Goal: Information Seeking & Learning: Learn about a topic

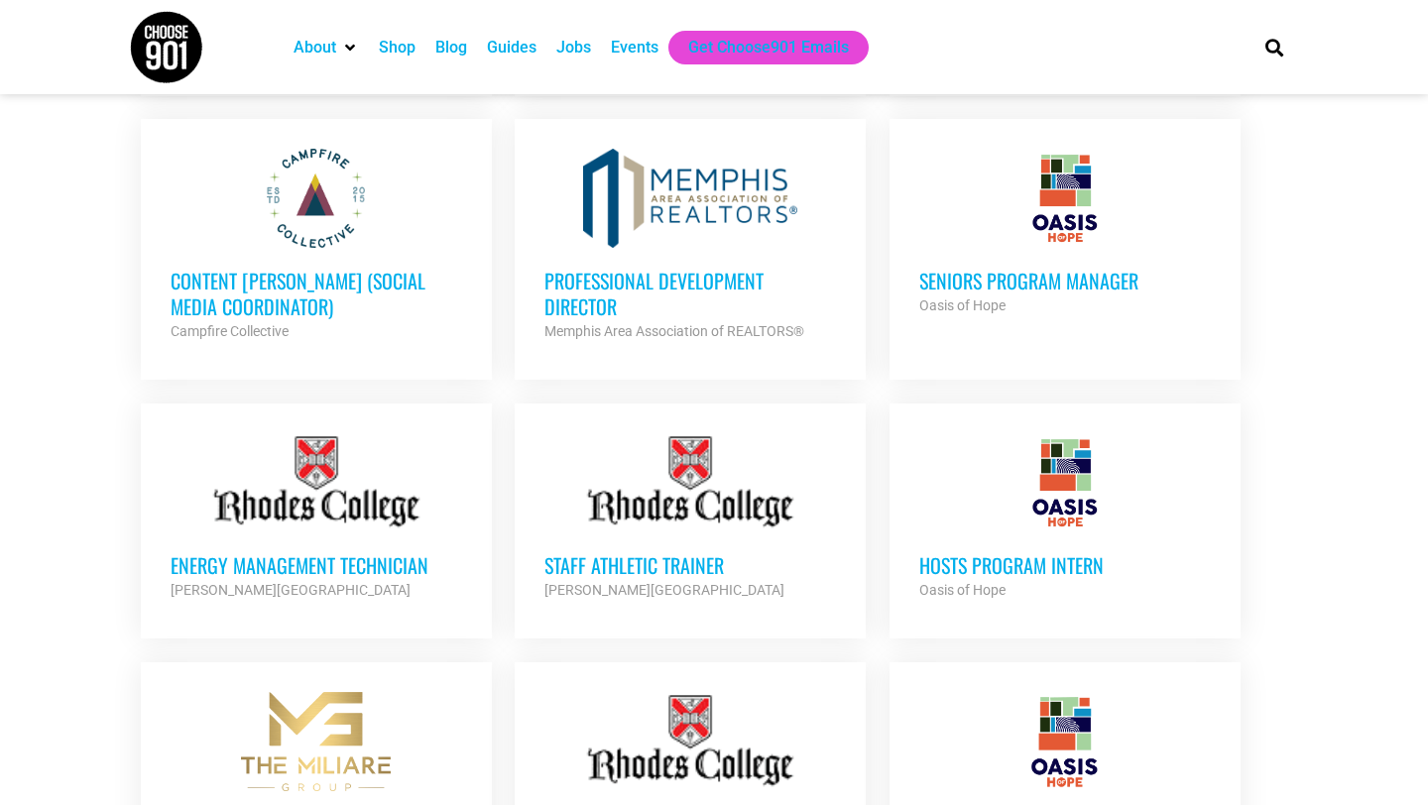
scroll to position [1368, 0]
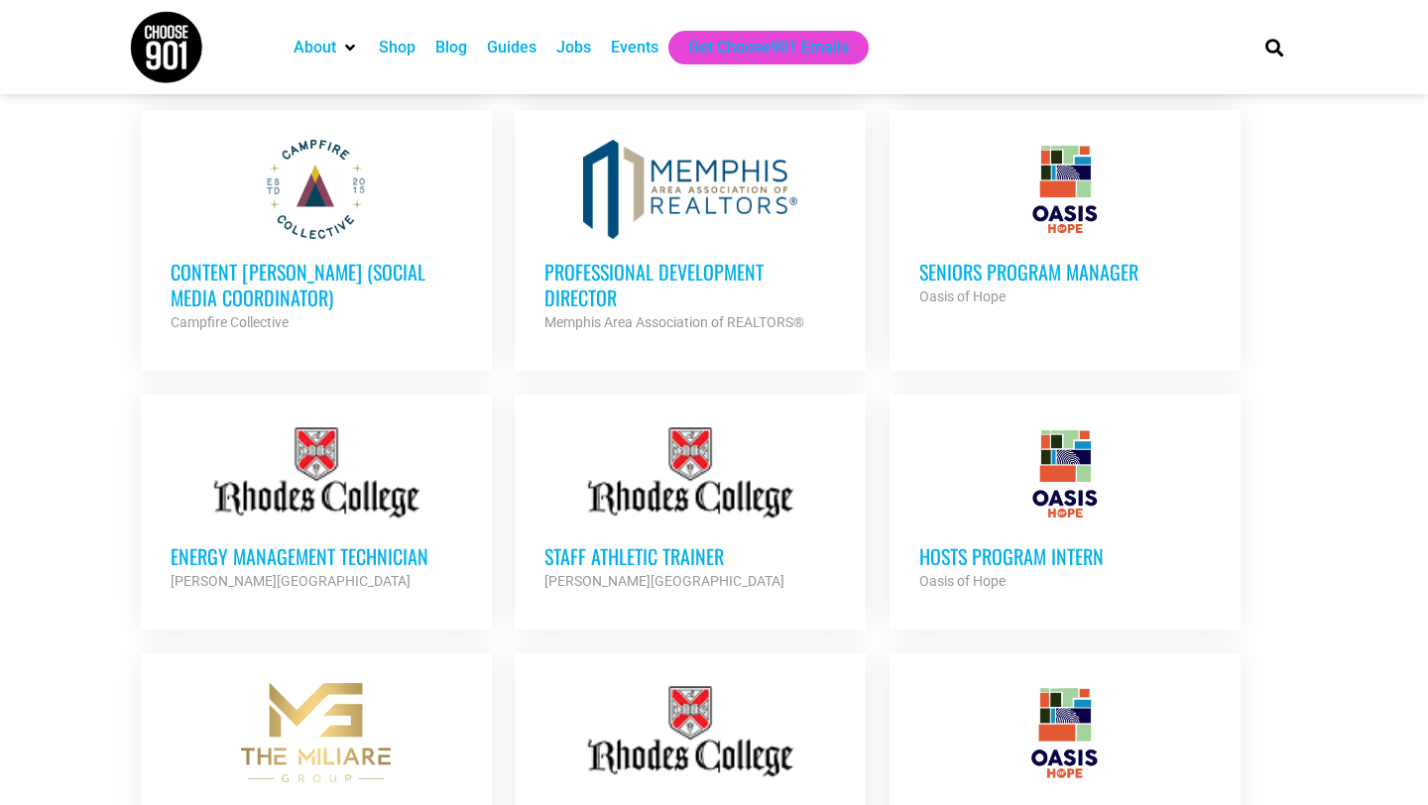
click at [1047, 557] on h3 "HOSTS Program Intern" at bounding box center [1065, 557] width 292 height 26
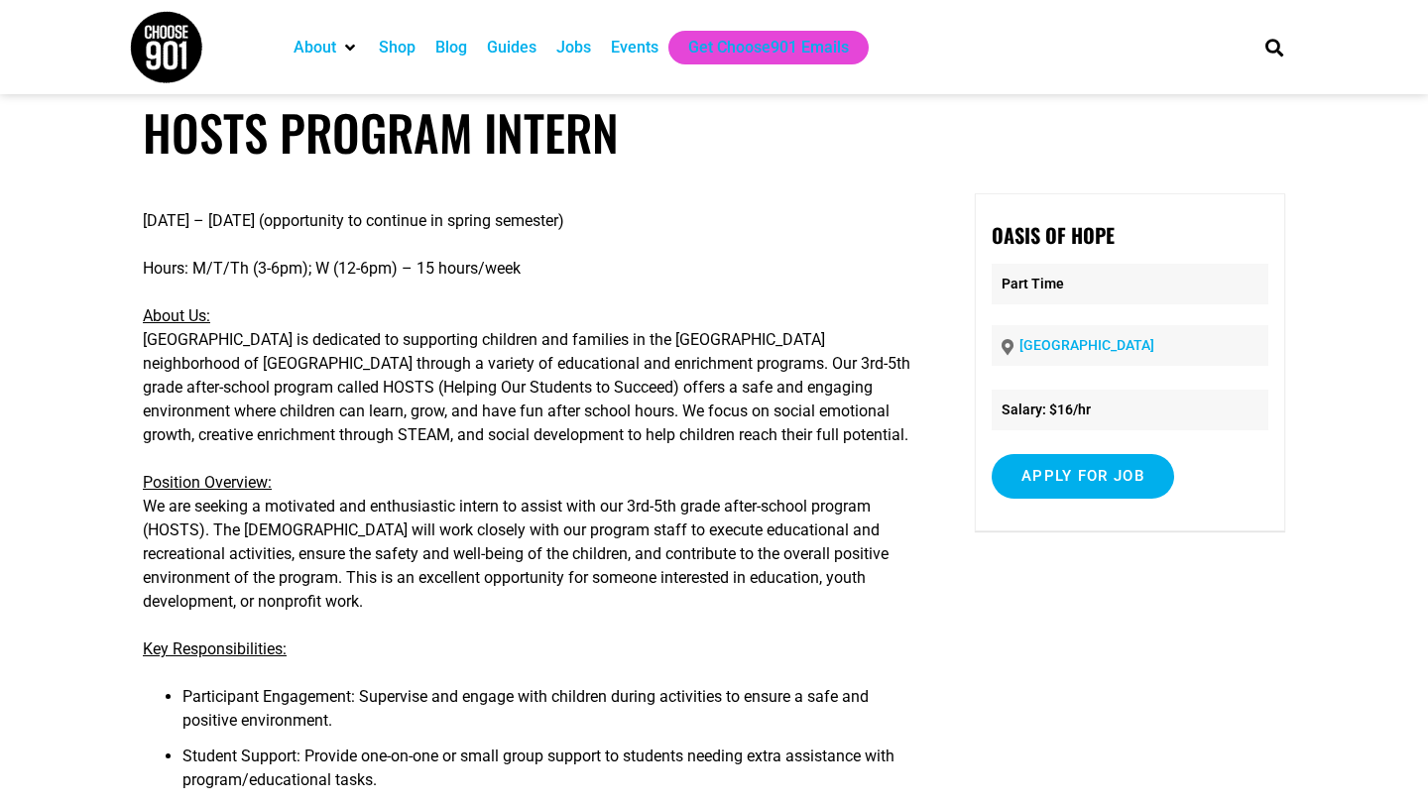
scroll to position [12, 0]
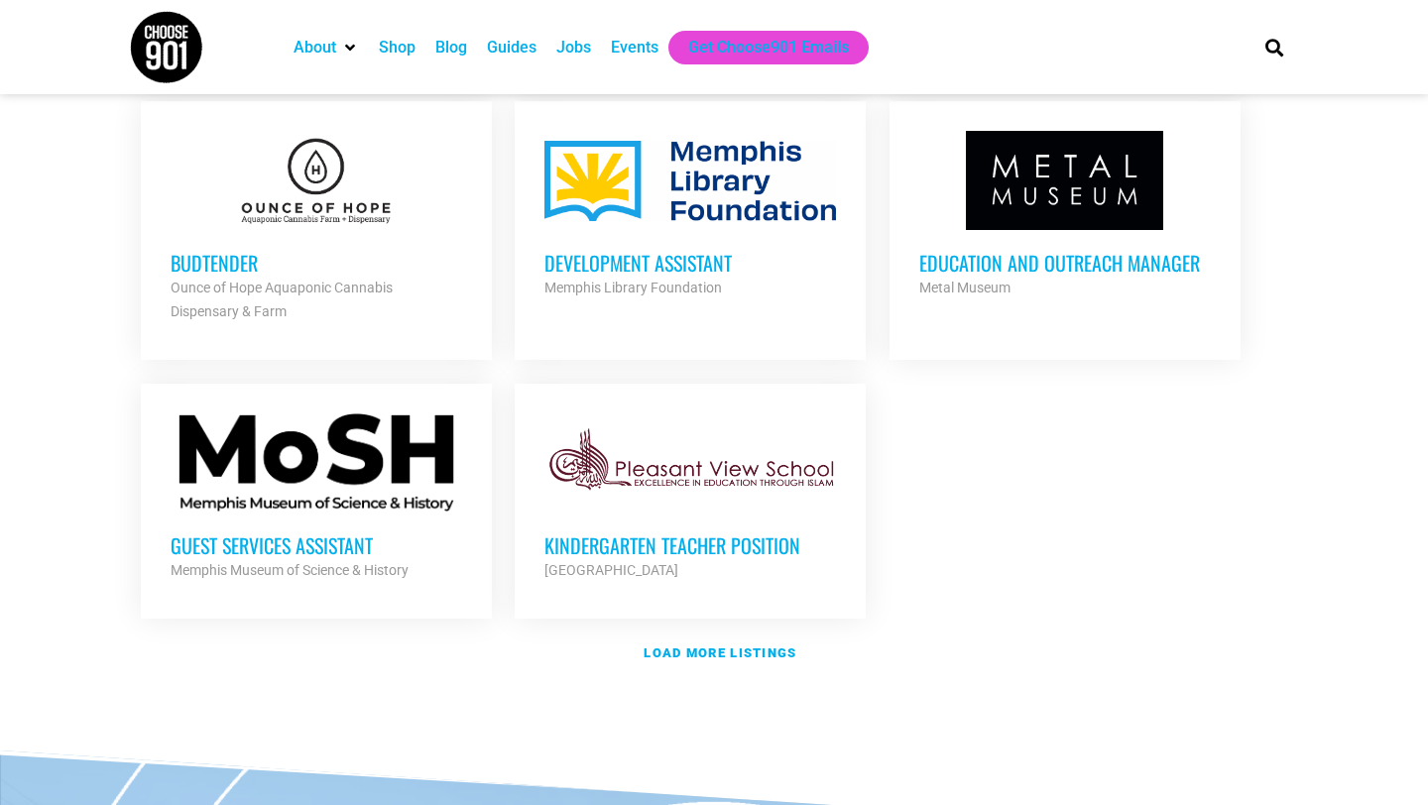
scroll to position [2201, 0]
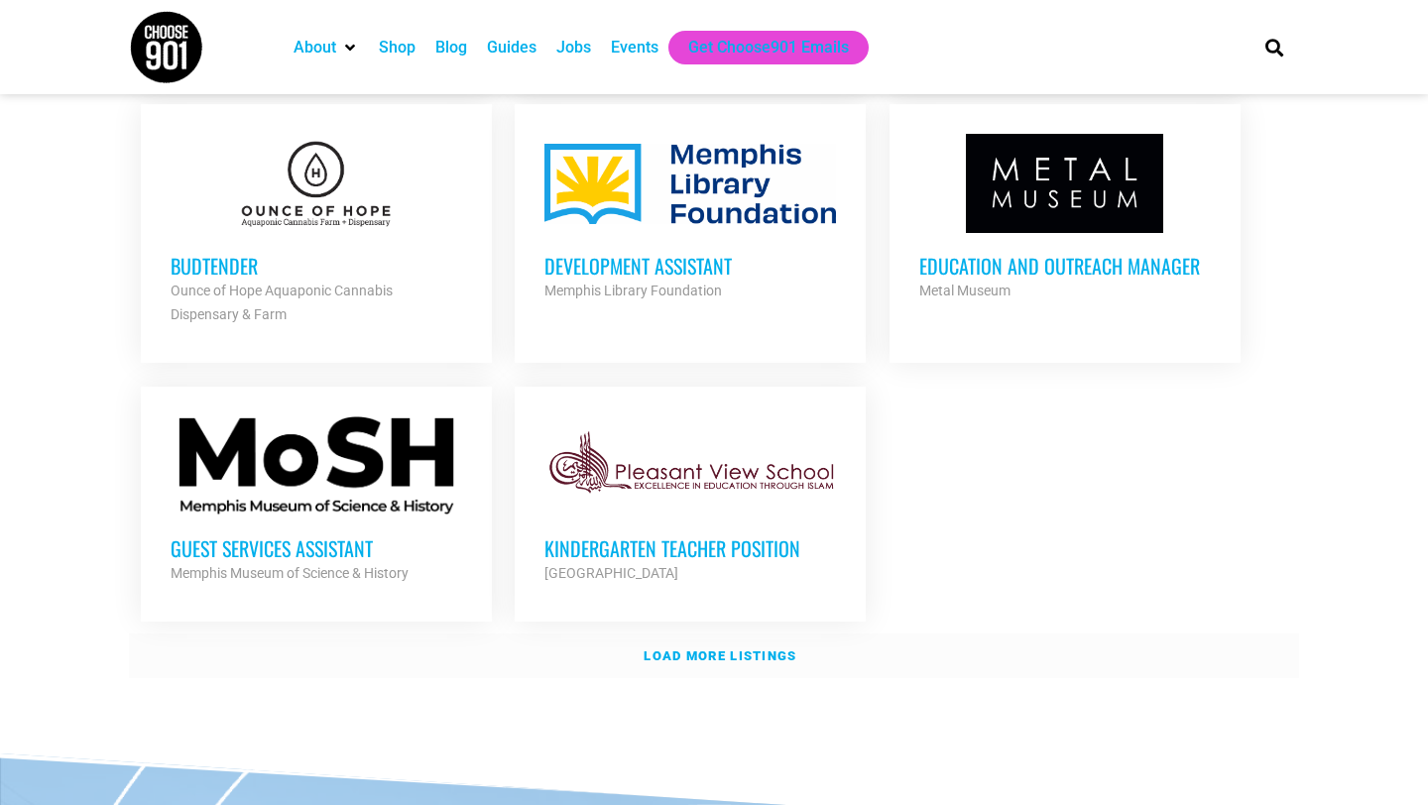
click at [657, 649] on strong "Load more listings" at bounding box center [720, 656] width 153 height 15
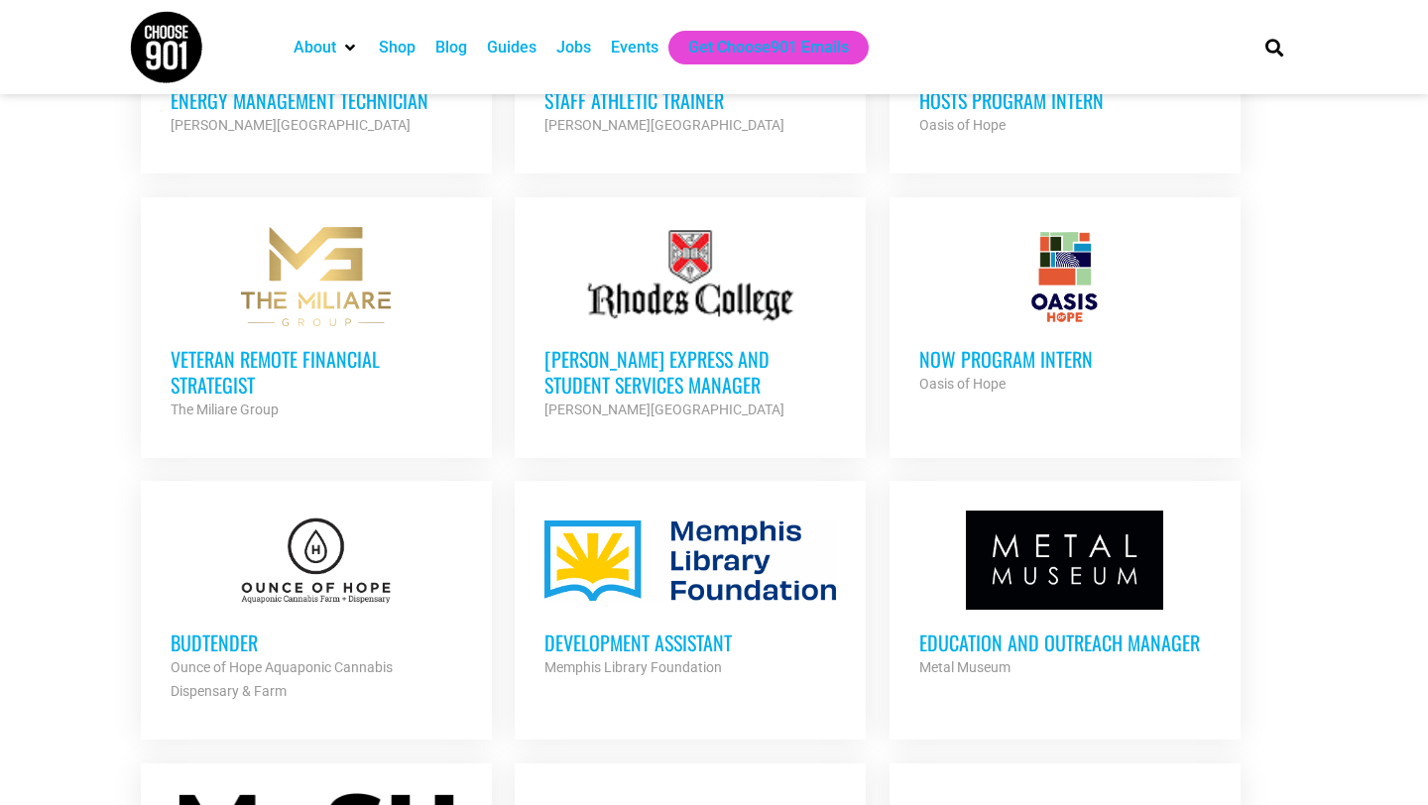
scroll to position [1822, 0]
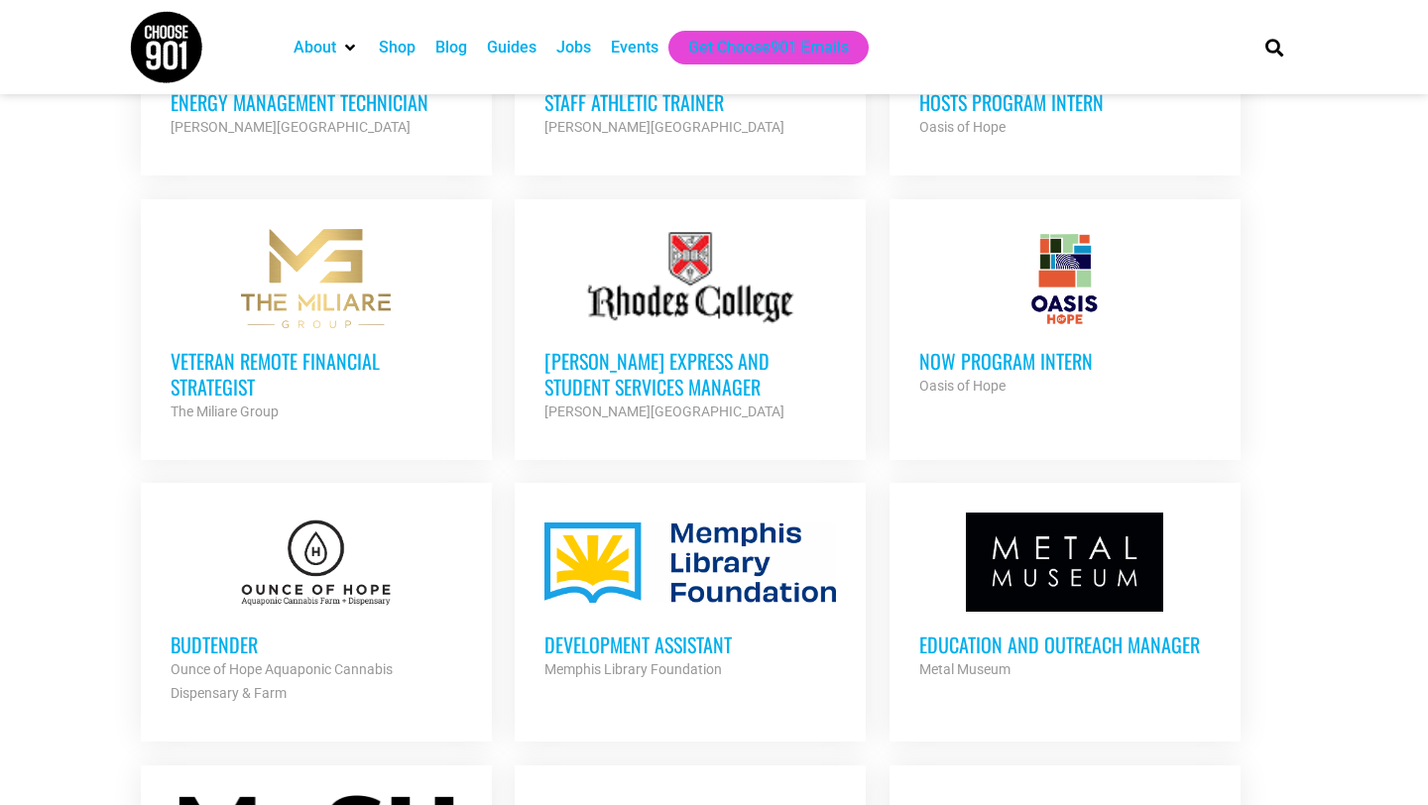
click at [725, 545] on div at bounding box center [691, 562] width 292 height 99
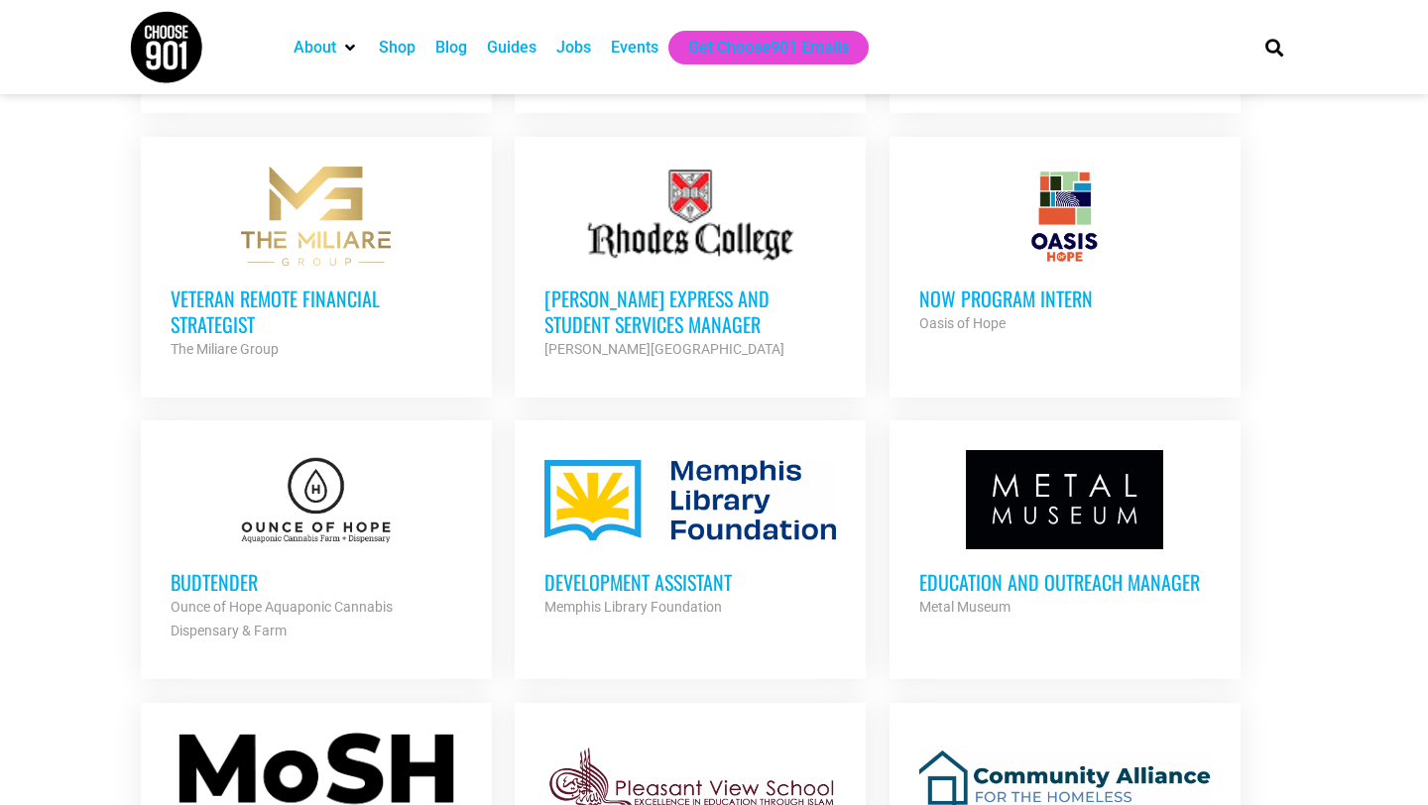
scroll to position [1859, 0]
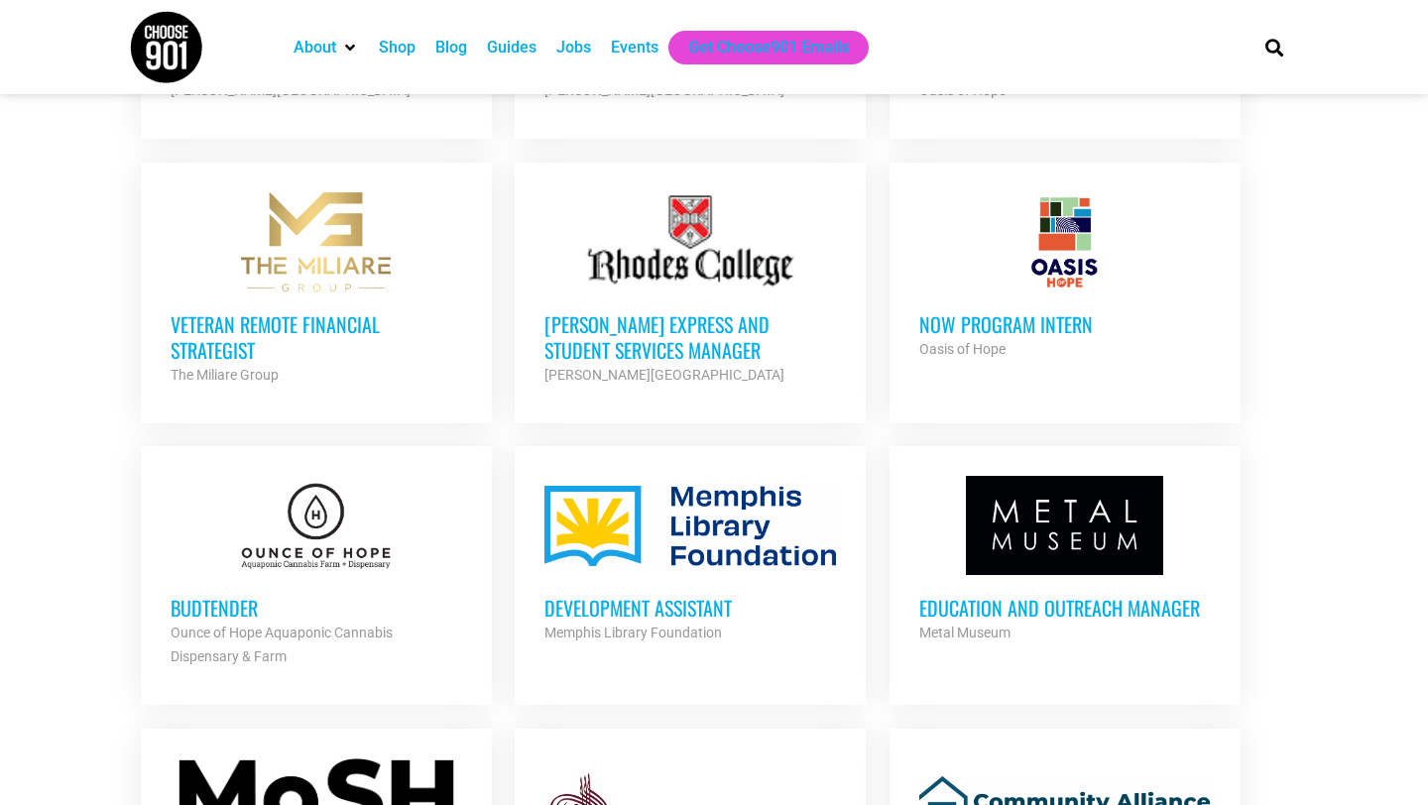
click at [688, 604] on h3 "Development Assistant" at bounding box center [691, 608] width 292 height 26
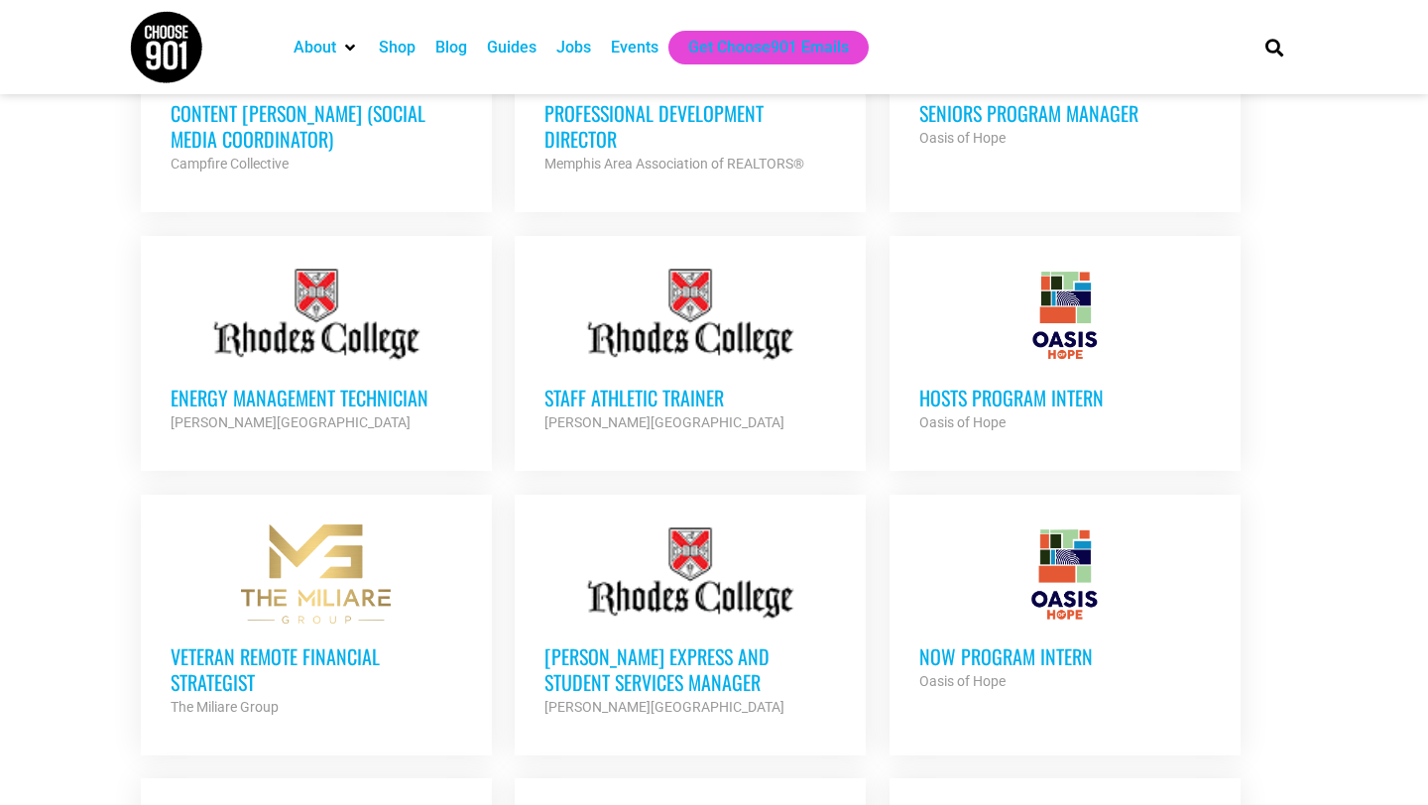
scroll to position [1529, 0]
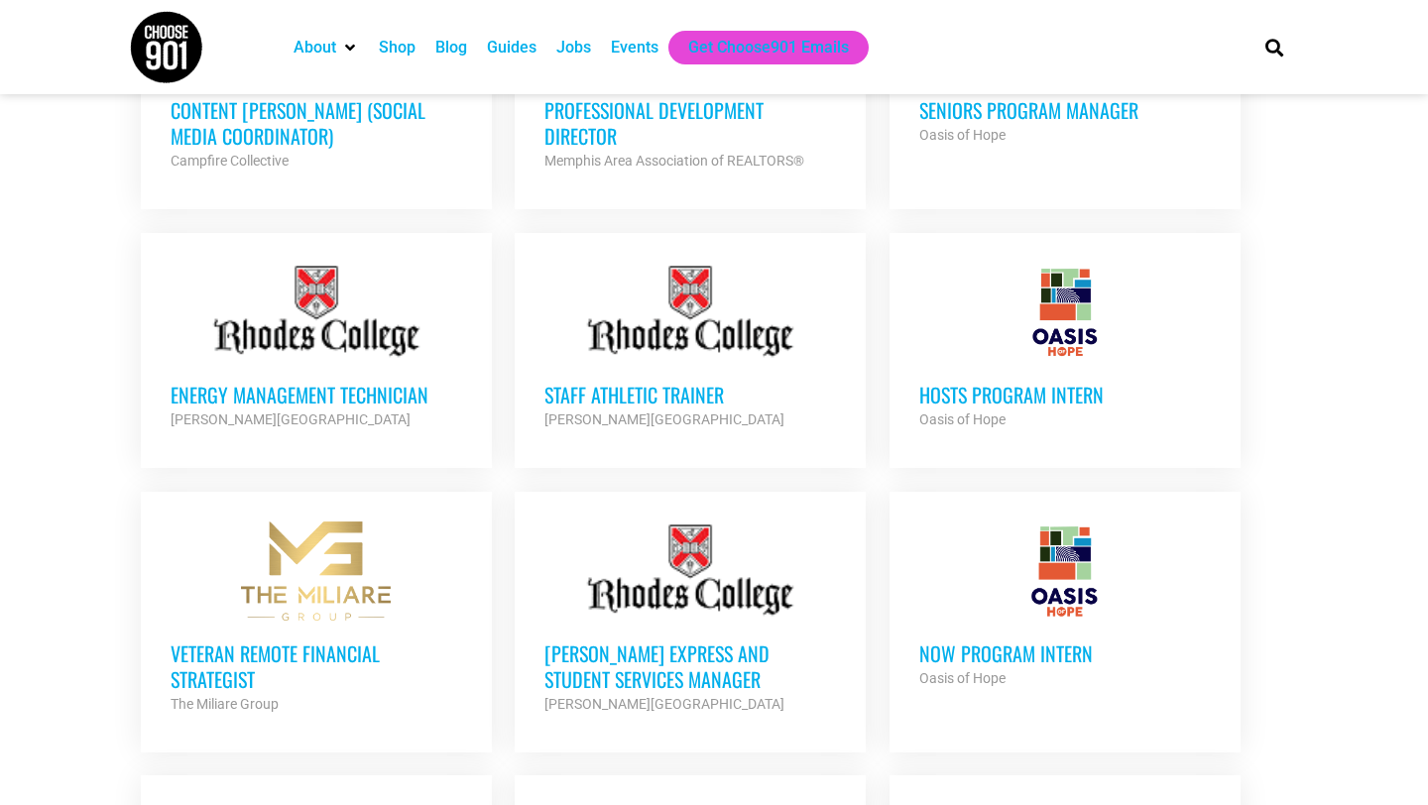
click at [683, 309] on div at bounding box center [691, 312] width 292 height 99
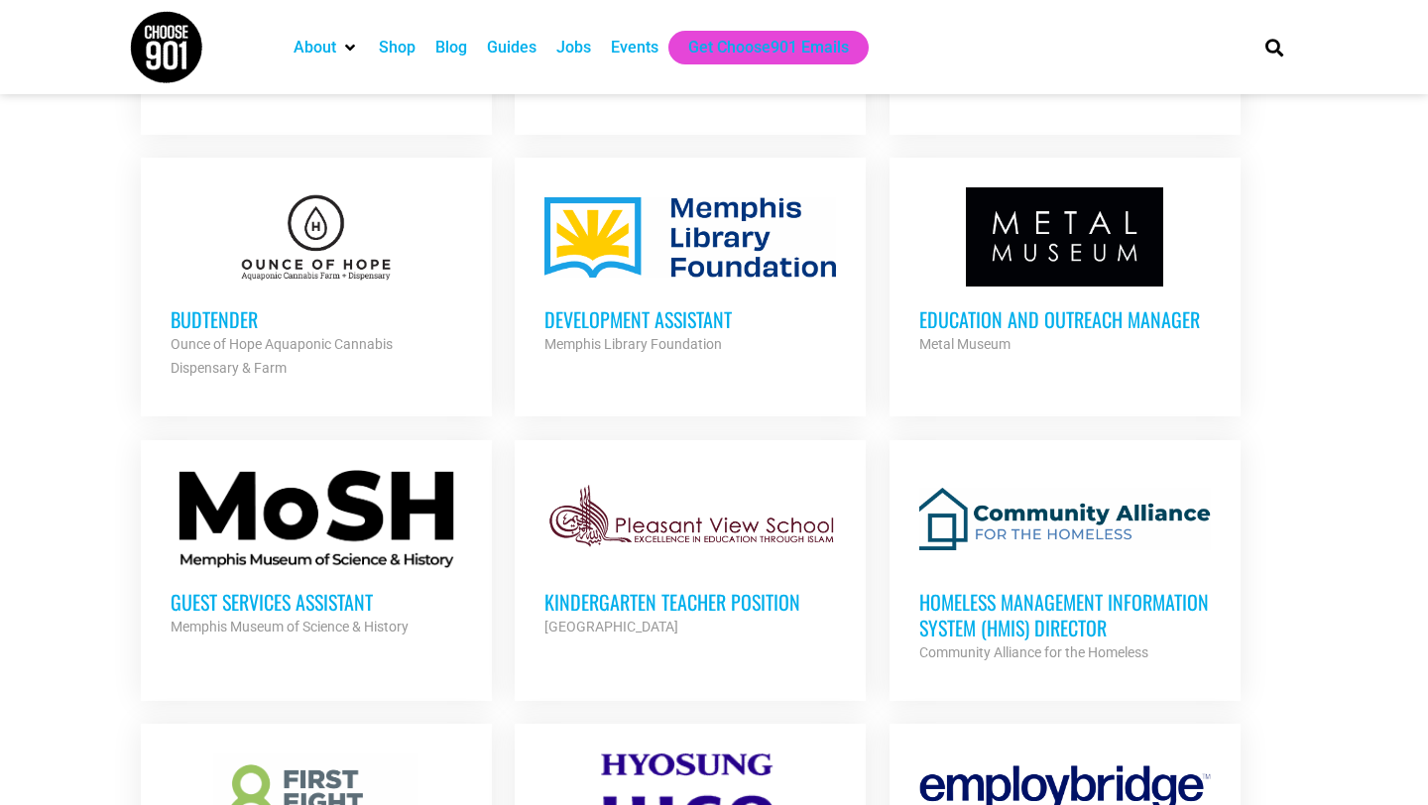
scroll to position [2156, 0]
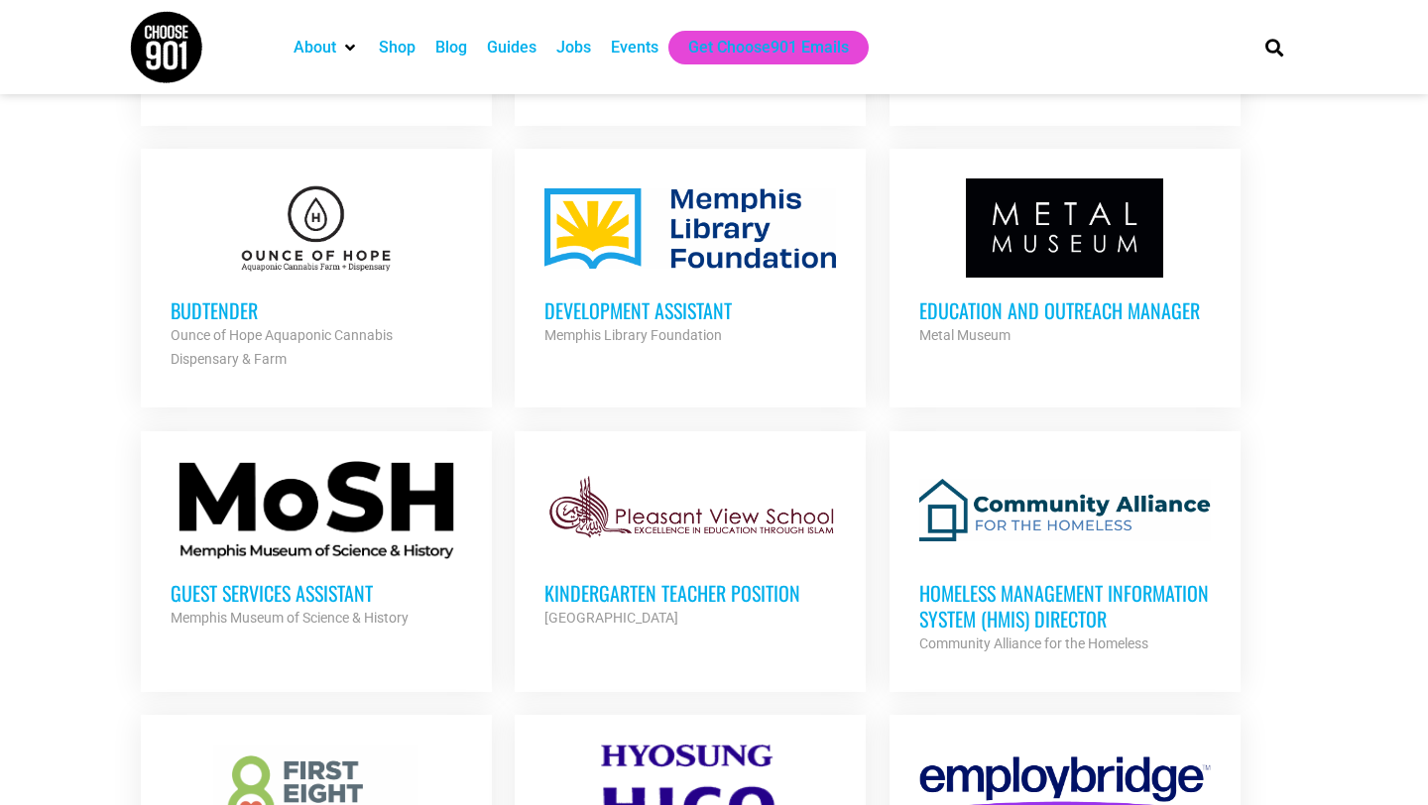
click at [347, 487] on div at bounding box center [317, 510] width 292 height 99
